Goal: Complete application form: Complete application form

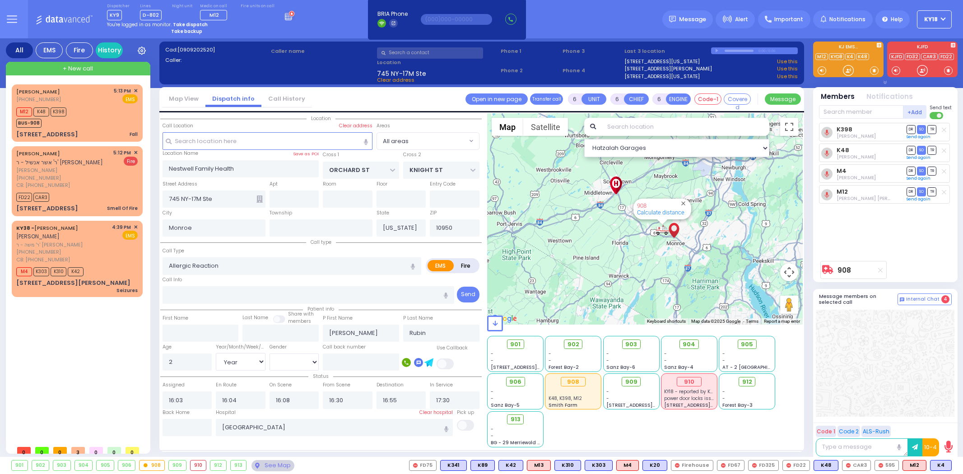
select select "Year"
select select "[DEMOGRAPHIC_DATA]"
click at [906, 249] on div "K398 [PERSON_NAME] DR SO TR Sending text K48 DR" at bounding box center [886, 190] width 135 height 134
click at [89, 128] on div "[PERSON_NAME] [PHONE_NUMBER] 5:13 PM ✕ EMS M12" at bounding box center [77, 113] width 127 height 55
type input "1"
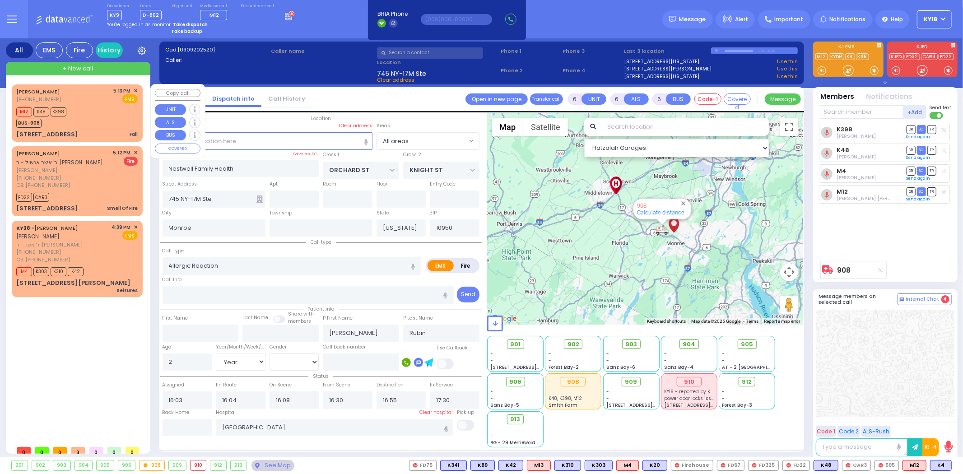
type input "0"
type input "1"
select select
type input "Fall"
radio input "true"
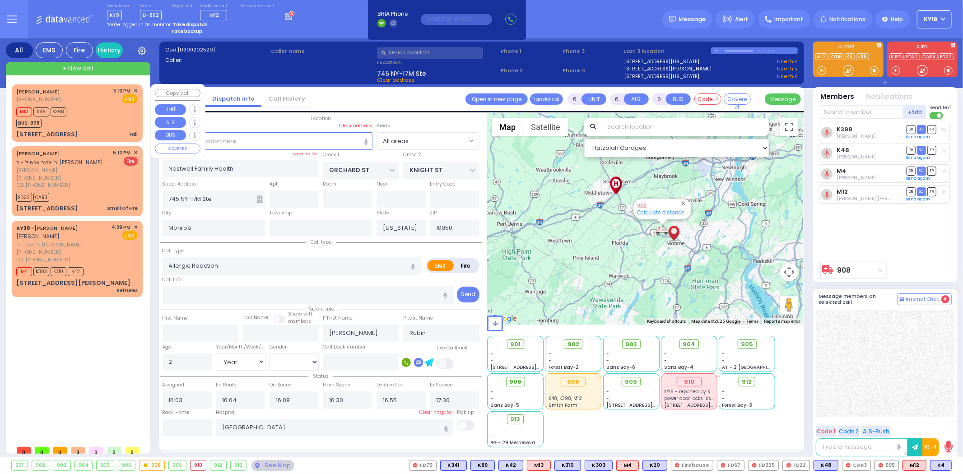
type input "[PERSON_NAME]"
type input "7"
select select "Year"
select select "[DEMOGRAPHIC_DATA]"
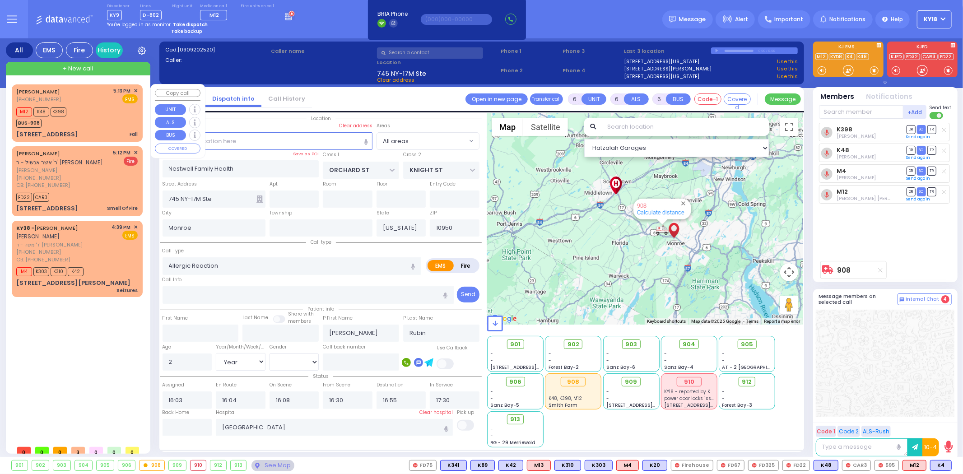
type input "17:13"
type input "17:15"
select select "Hatzalah Garages"
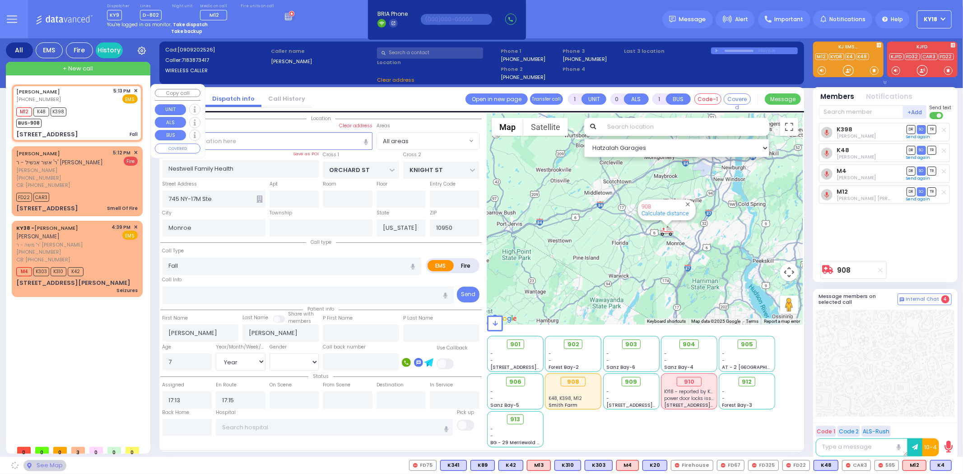
type input "PECOS COURT"
type input "ALAMO COURT"
type input "[STREET_ADDRESS]"
select select "[GEOGRAPHIC_DATA]"
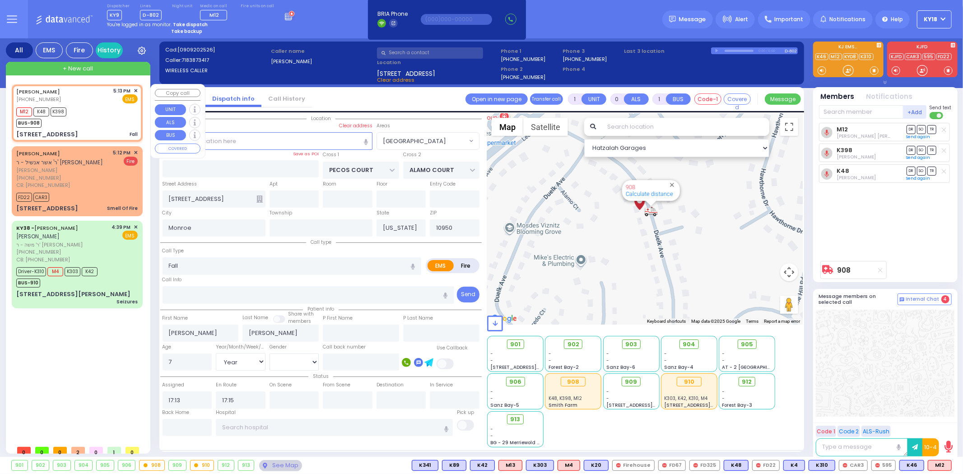
type input "6"
select select
radio input "true"
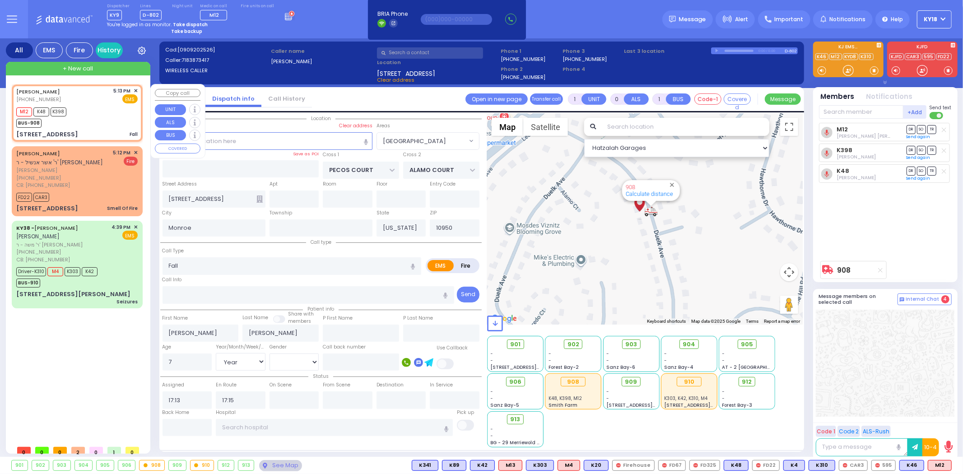
type input "Unknown"
select select "Year"
select select "[DEMOGRAPHIC_DATA]"
select select "Hatzalah Garages"
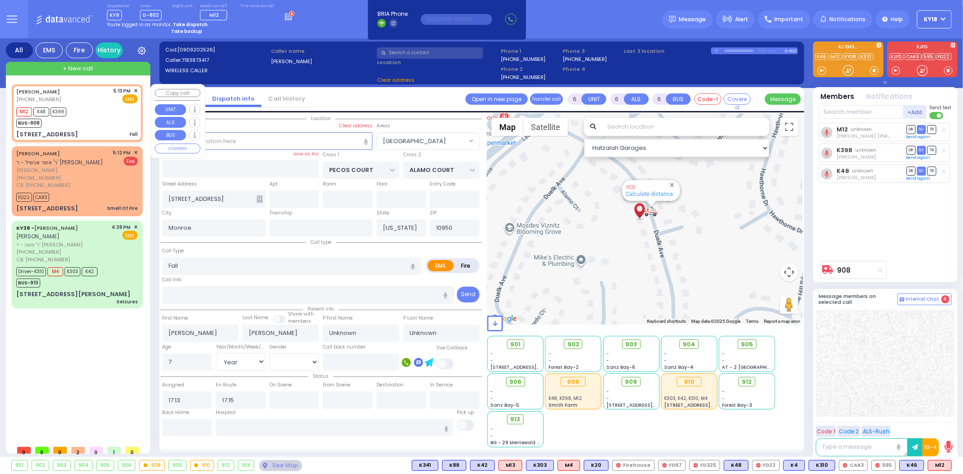
select select "[GEOGRAPHIC_DATA]"
select select
radio input "true"
type input "Kaila"
type input "[PERSON_NAME]"
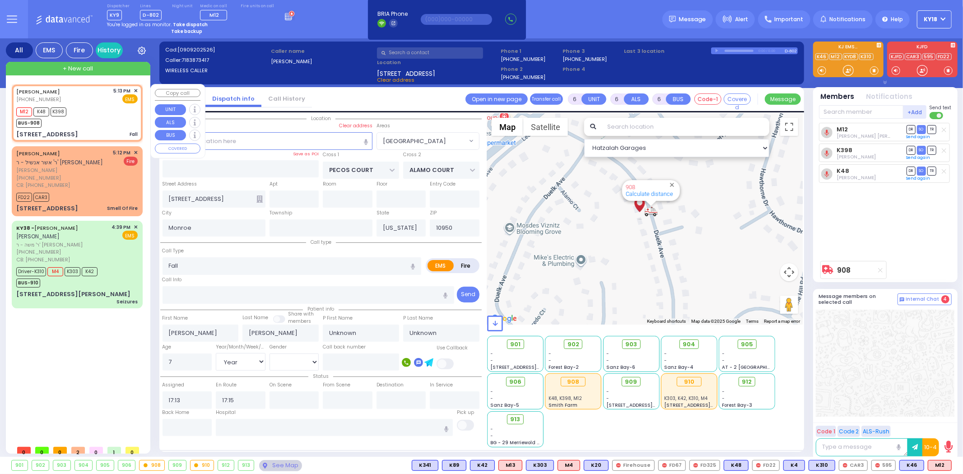
select select "Year"
select select "[DEMOGRAPHIC_DATA]"
select select "Hatzalah Garages"
select select "[GEOGRAPHIC_DATA]"
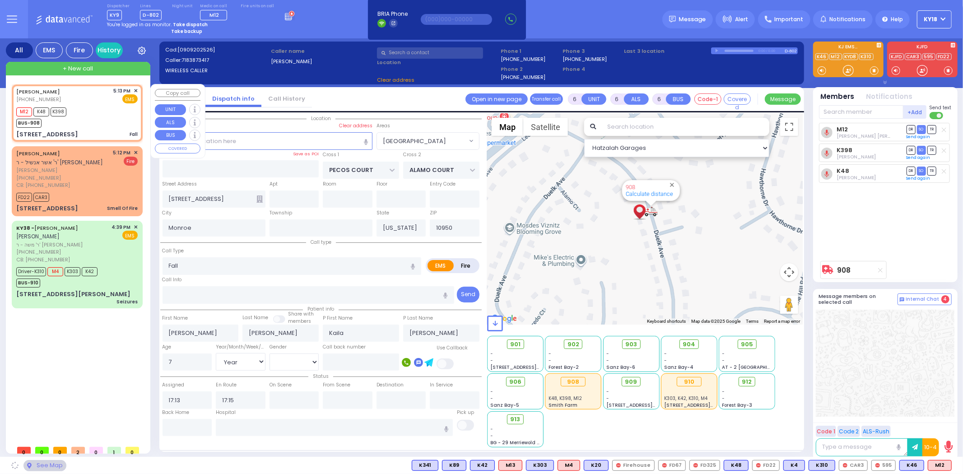
select select
radio input "true"
select select "Year"
select select "[DEMOGRAPHIC_DATA]"
select select "Hatzalah Garages"
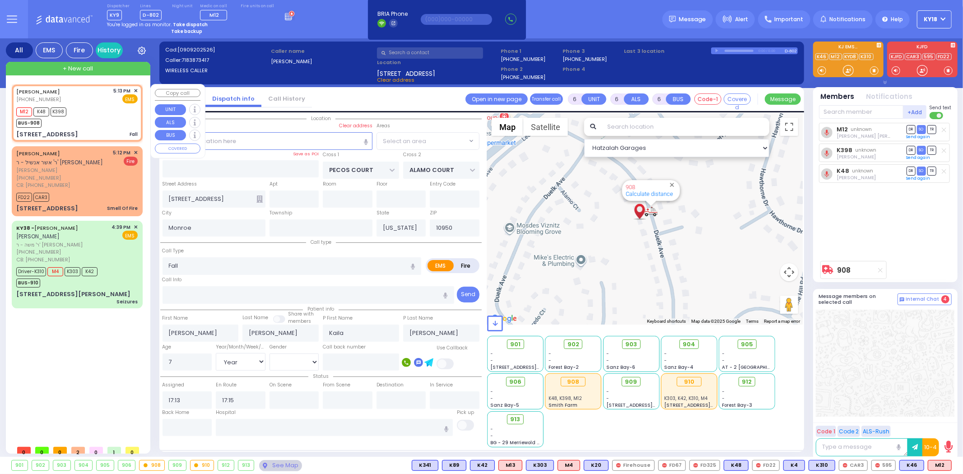
select select "[GEOGRAPHIC_DATA]"
select select
radio input "true"
select select "Year"
select select "[DEMOGRAPHIC_DATA]"
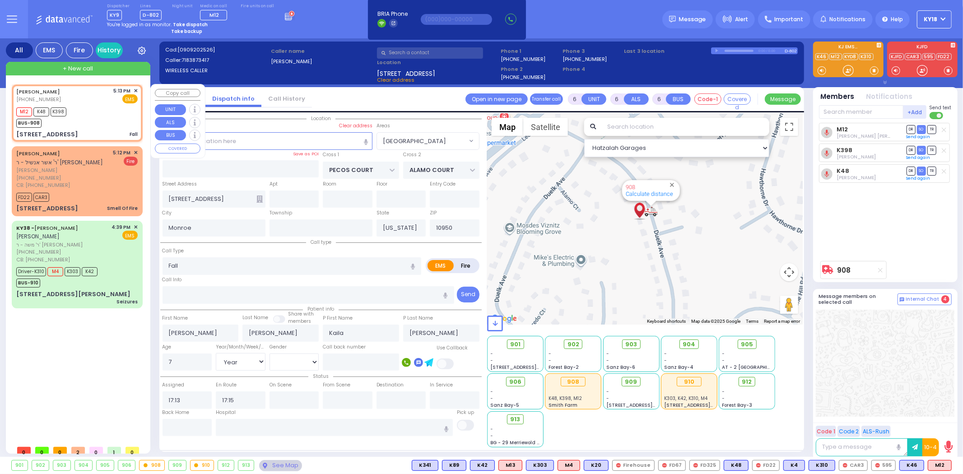
select select "Hatzalah Garages"
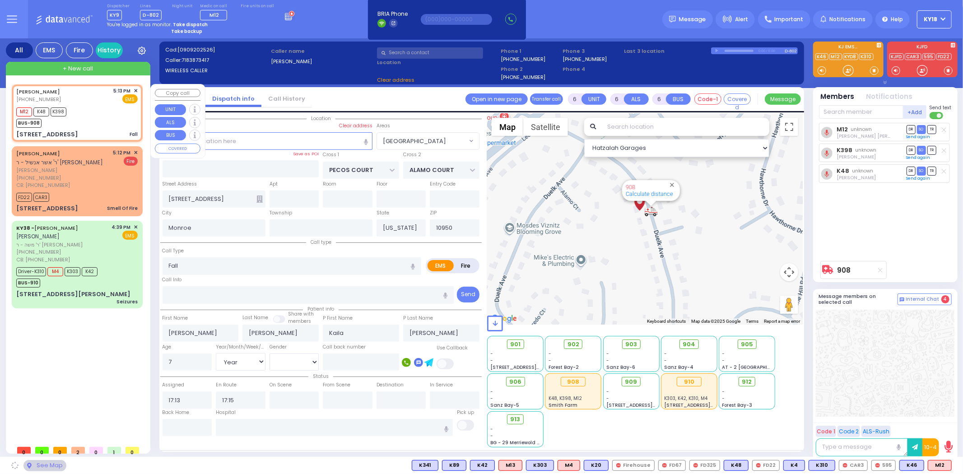
select select "[GEOGRAPHIC_DATA]"
select select
radio input "true"
select select "Year"
select select "[DEMOGRAPHIC_DATA]"
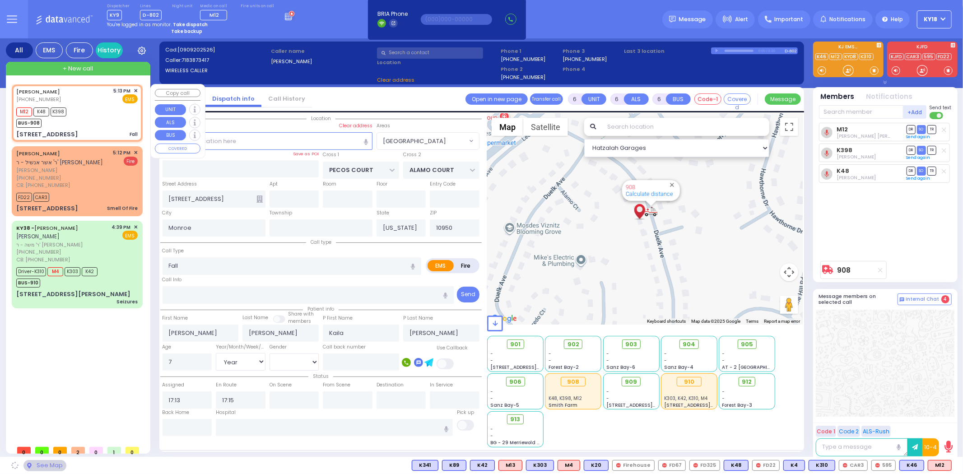
select select "Hatzalah Garages"
select select "[GEOGRAPHIC_DATA]"
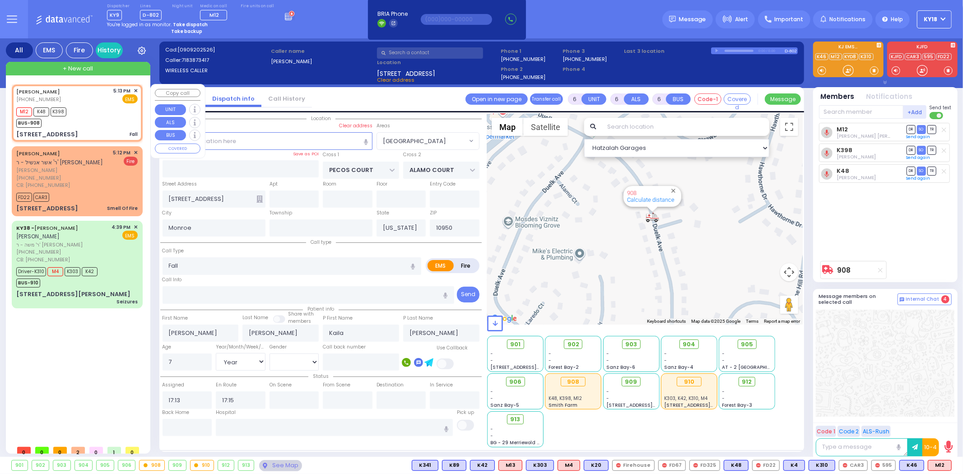
select select
radio input "true"
select select "Year"
select select "[DEMOGRAPHIC_DATA]"
select select "Hatzalah Garages"
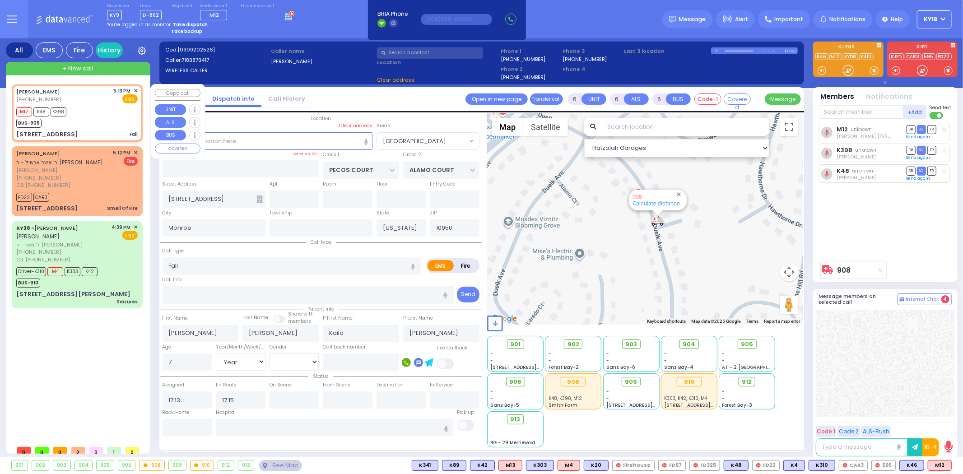
select select "[GEOGRAPHIC_DATA]"
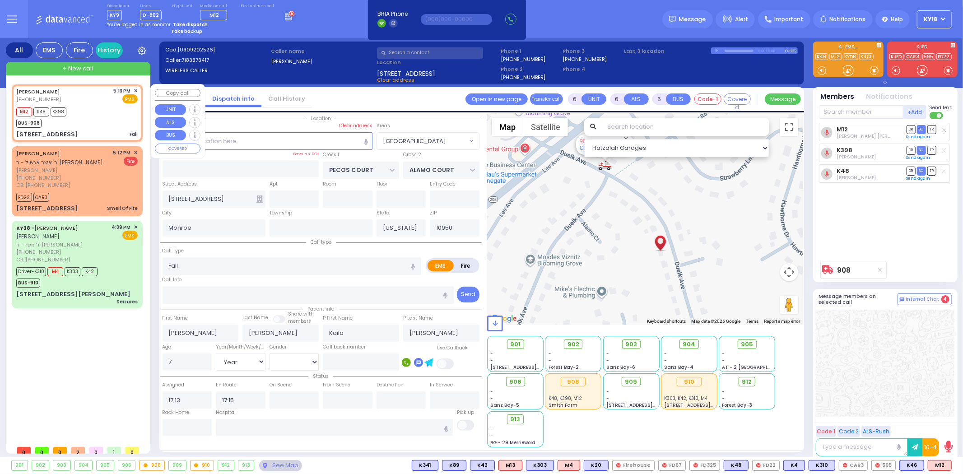
select select
radio input "true"
select select "Year"
select select "[DEMOGRAPHIC_DATA]"
select select "Hatzalah Garages"
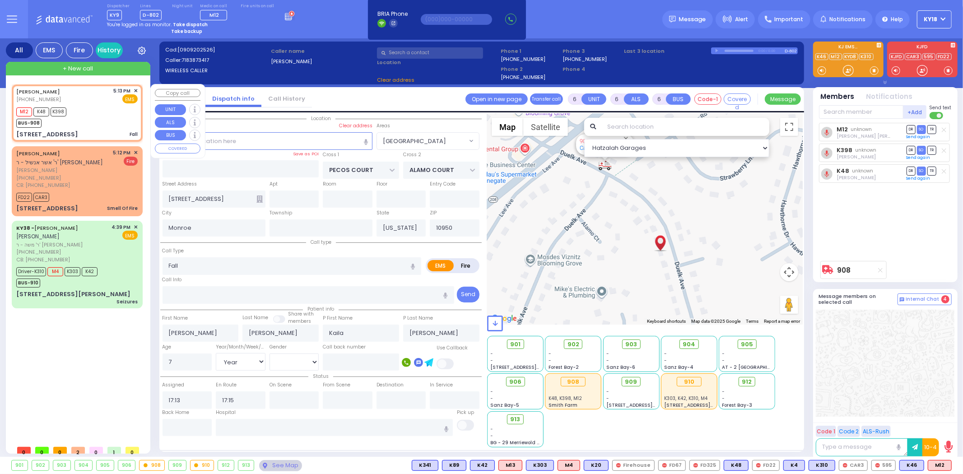
select select "[GEOGRAPHIC_DATA]"
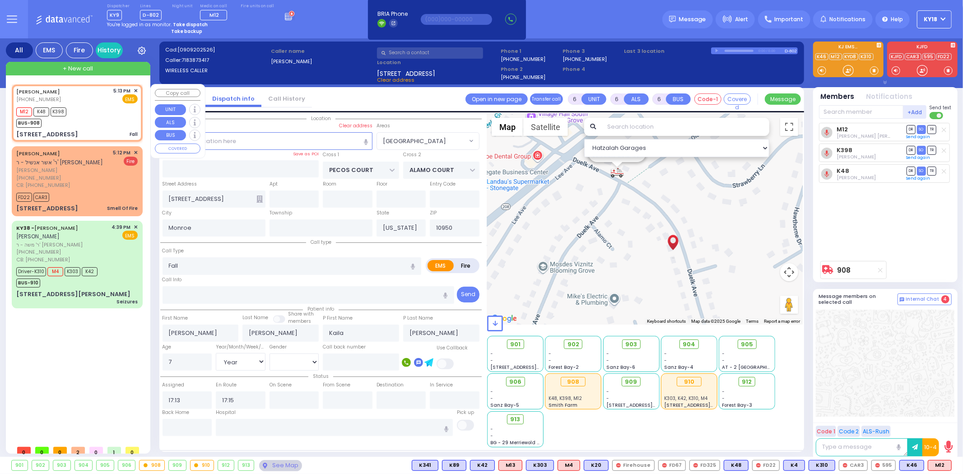
select select
radio input "true"
select select "Year"
select select "[DEMOGRAPHIC_DATA]"
select select "Hatzalah Garages"
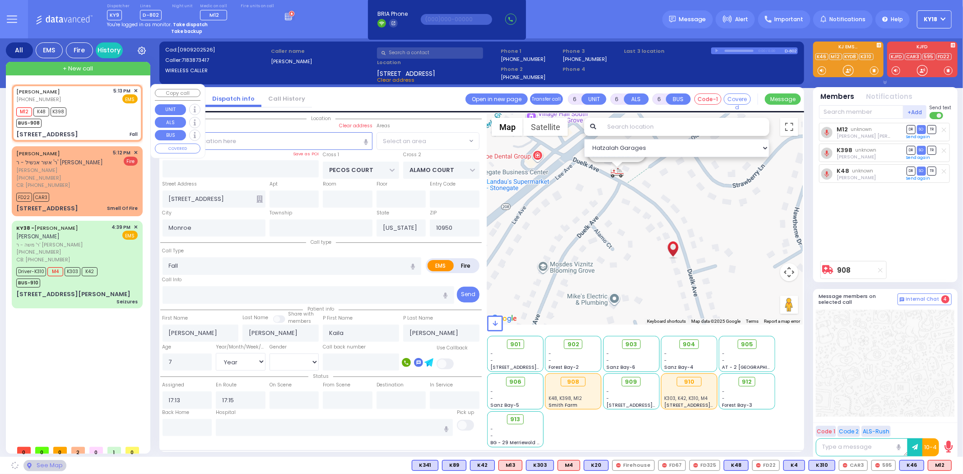
select select "[GEOGRAPHIC_DATA]"
